Goal: Information Seeking & Learning: Learn about a topic

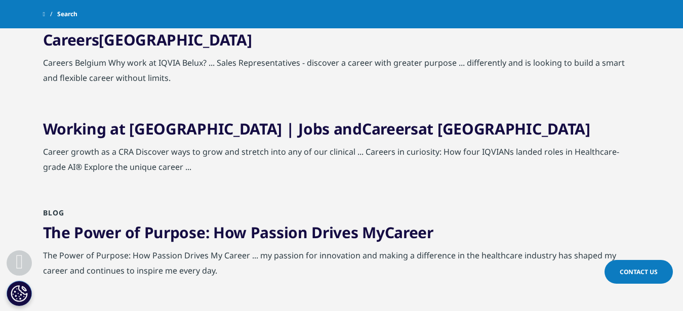
scroll to position [284, 0]
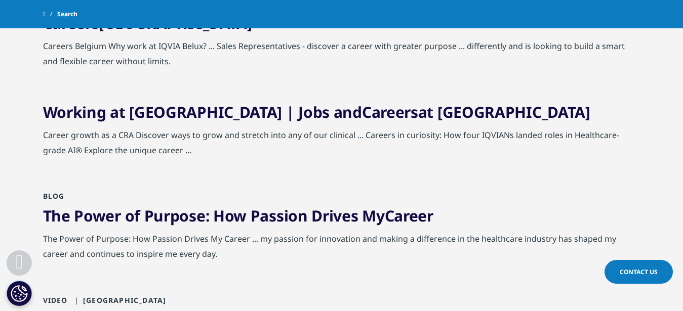
click at [209, 110] on link "Working at [GEOGRAPHIC_DATA] | Jobs and Careers at [GEOGRAPHIC_DATA]" at bounding box center [316, 112] width 547 height 21
